Goal: Task Accomplishment & Management: Manage account settings

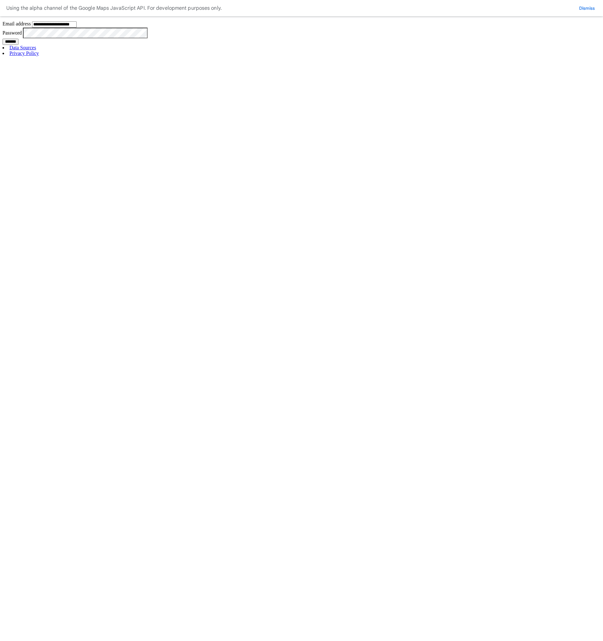
type input "**********"
click at [19, 45] on input "*******" at bounding box center [11, 42] width 16 height 6
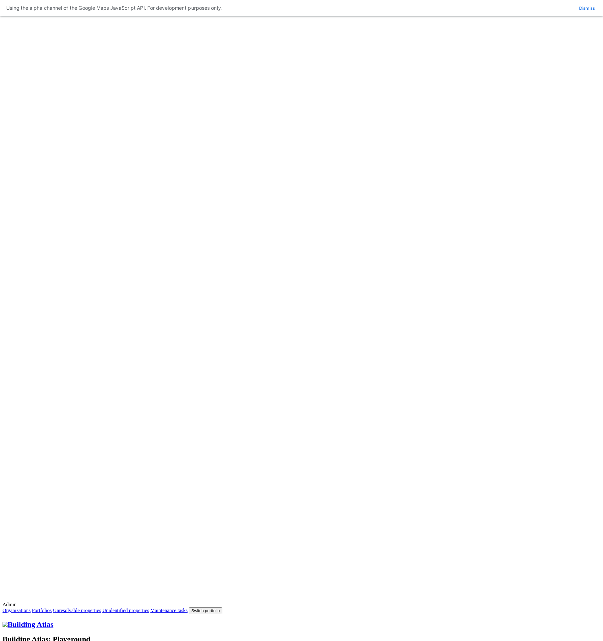
type input "****"
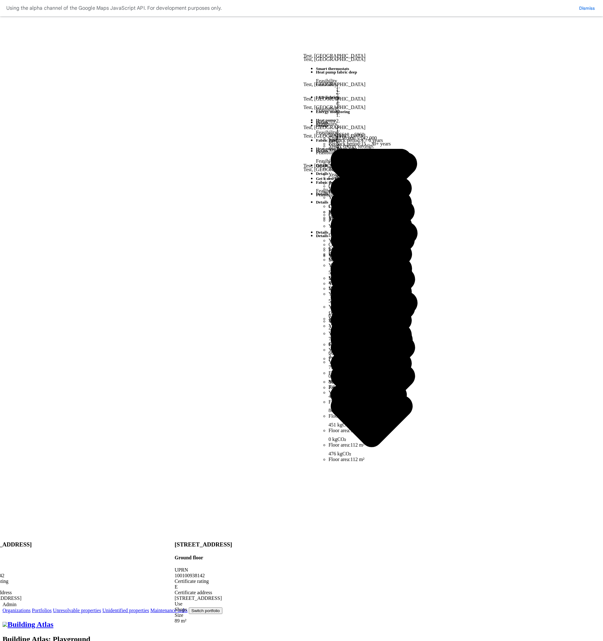
click at [100, 620] on h1 "Building Atlas" at bounding box center [302, 624] width 598 height 8
